Goal: Information Seeking & Learning: Find specific fact

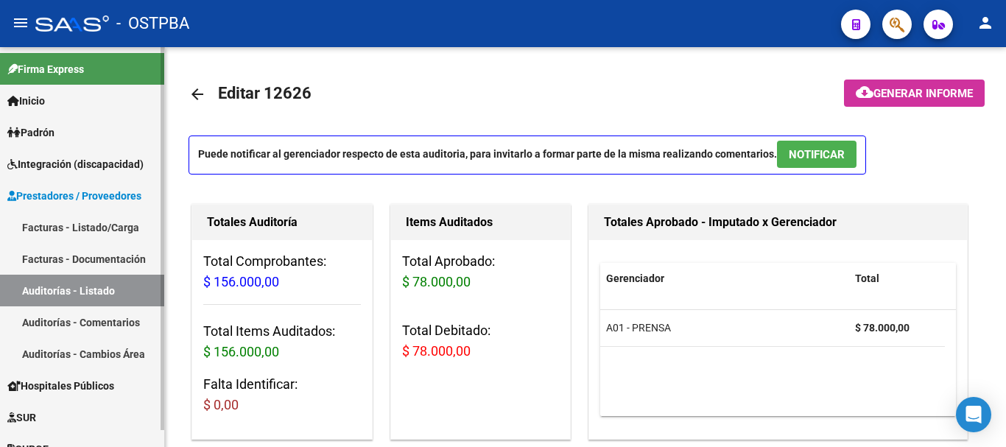
click at [36, 97] on span "Inicio" at bounding box center [26, 101] width 38 height 16
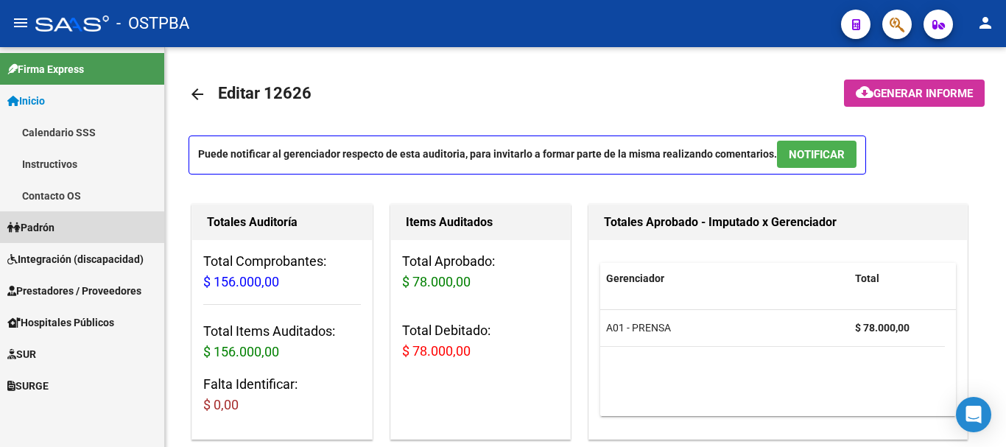
click at [35, 229] on span "Padrón" at bounding box center [30, 227] width 47 height 16
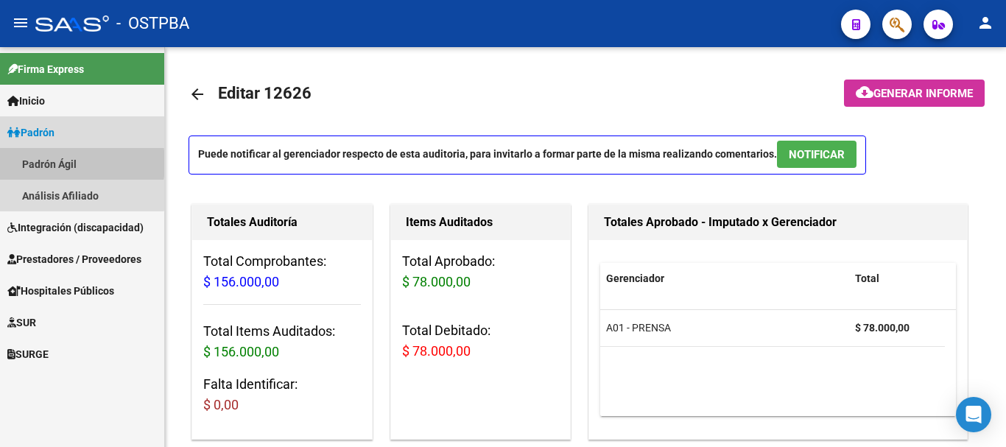
click at [44, 164] on link "Padrón Ágil" at bounding box center [82, 164] width 164 height 32
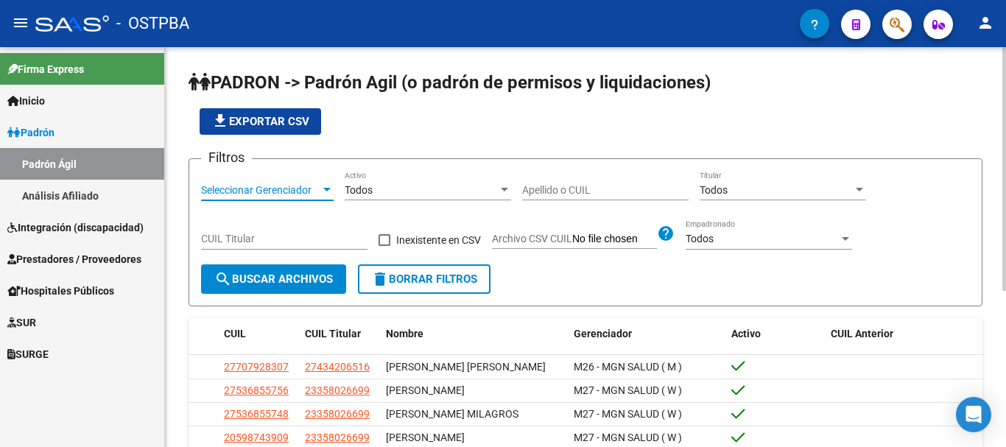
click at [323, 189] on div at bounding box center [326, 190] width 7 height 4
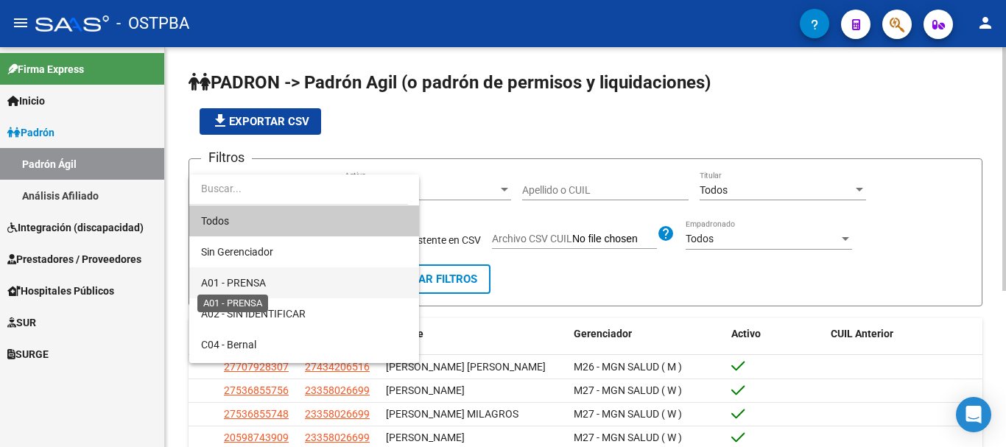
click at [236, 282] on span "A01 - PRENSA" at bounding box center [233, 283] width 65 height 12
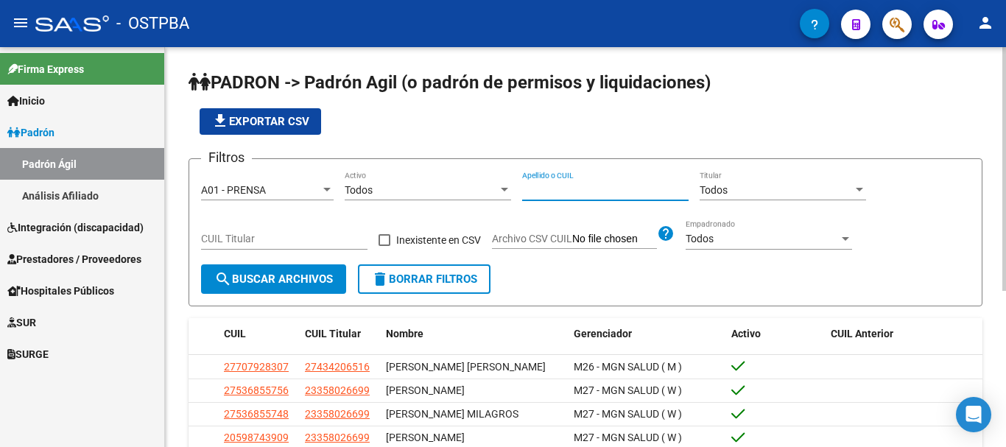
click at [546, 191] on input "Apellido o CUIL" at bounding box center [605, 190] width 166 height 13
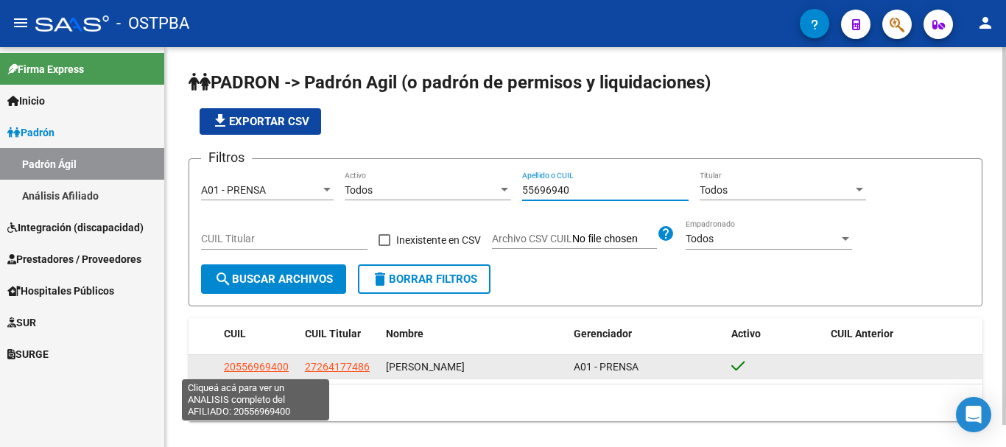
click at [247, 370] on span "20556969400" at bounding box center [256, 367] width 65 height 12
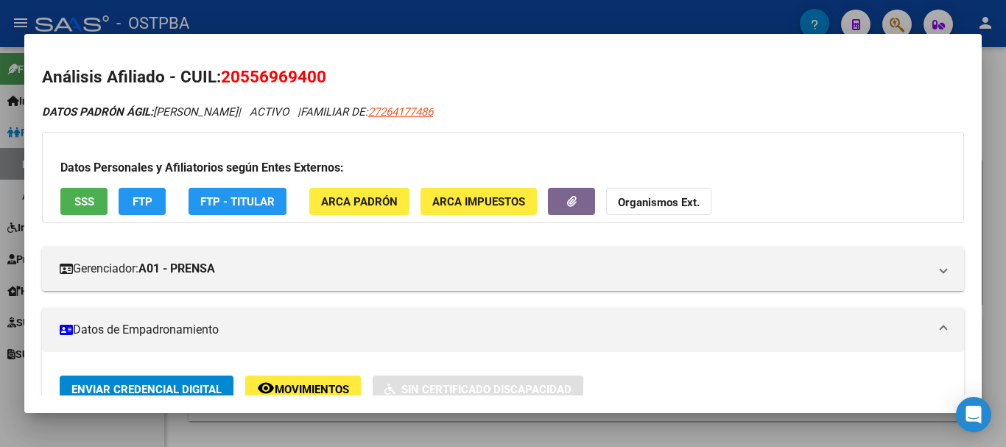
click at [547, 426] on div at bounding box center [503, 223] width 1006 height 447
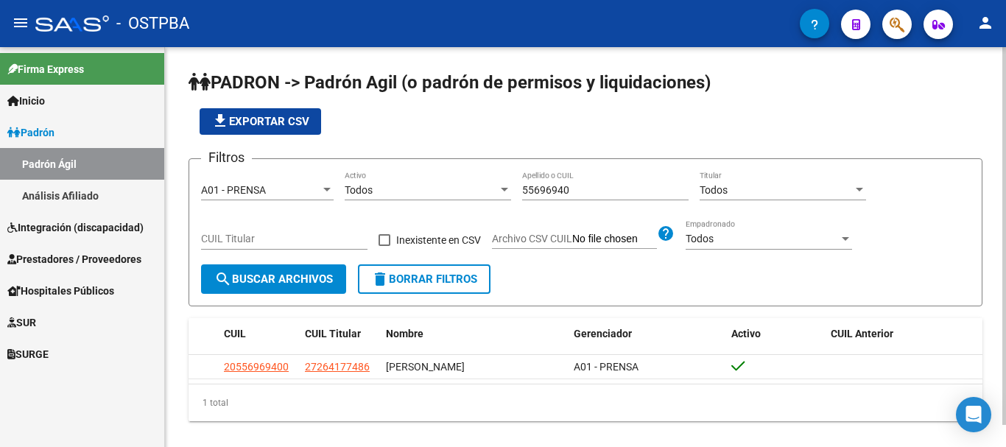
click at [574, 193] on input "55696940" at bounding box center [605, 190] width 166 height 13
type input "5"
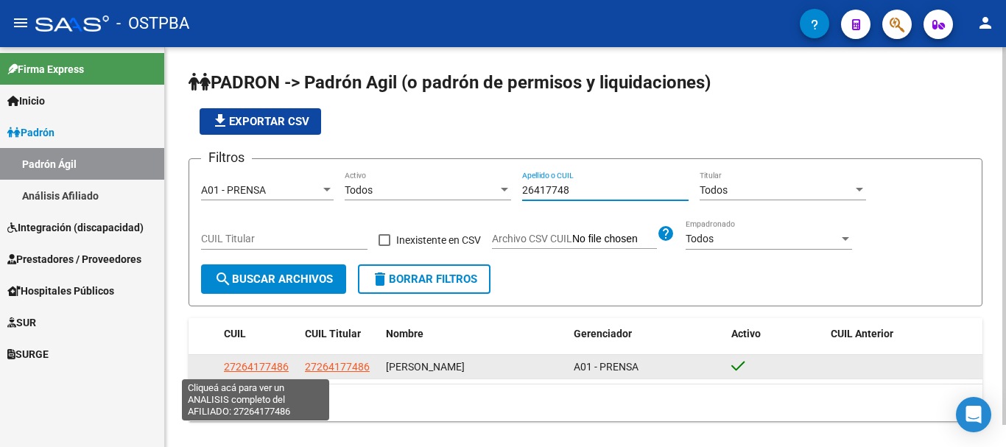
type input "26417748"
click at [253, 368] on span "27264177486" at bounding box center [256, 367] width 65 height 12
type textarea "27264177486"
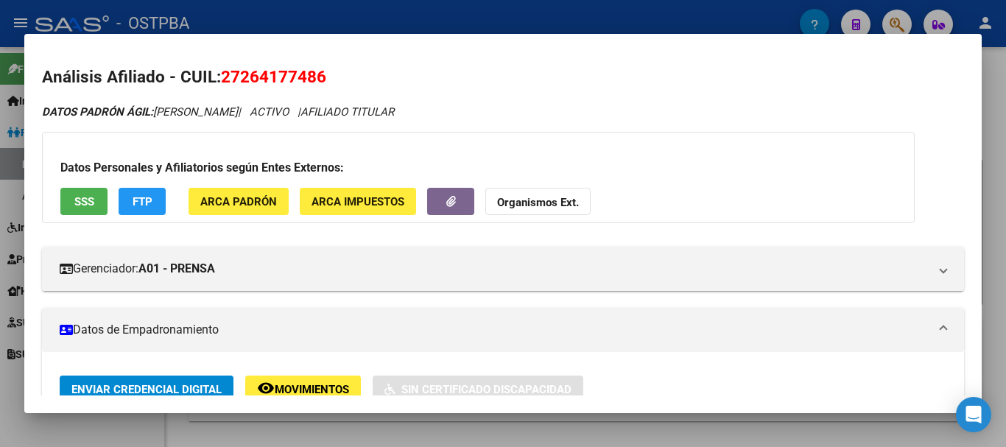
click at [471, 439] on div at bounding box center [503, 223] width 1006 height 447
